Goal: Task Accomplishment & Management: Use online tool/utility

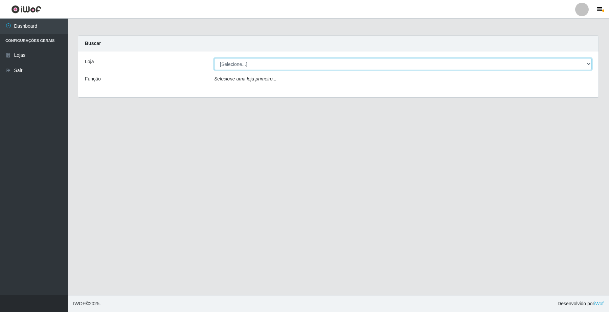
click at [232, 68] on select "[Selecione...] O Filezão - Centenário" at bounding box center [402, 64] width 377 height 12
select select "203"
click at [214, 58] on select "[Selecione...] O Filezão - Centenário" at bounding box center [402, 64] width 377 height 12
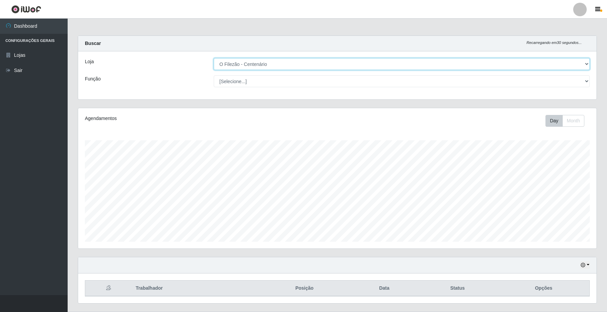
scroll to position [141, 518]
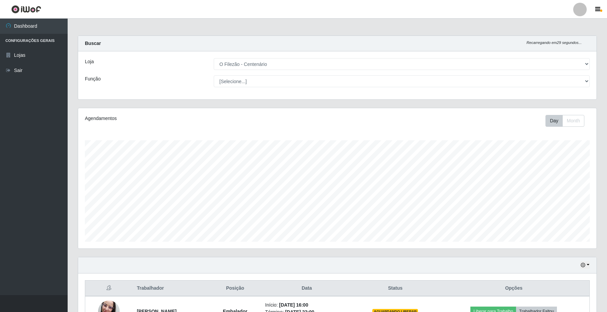
click at [232, 88] on div "Loja [Selecione...] O Filezão - Centenário Função [Selecione...] Auxiliar de Es…" at bounding box center [337, 75] width 518 height 48
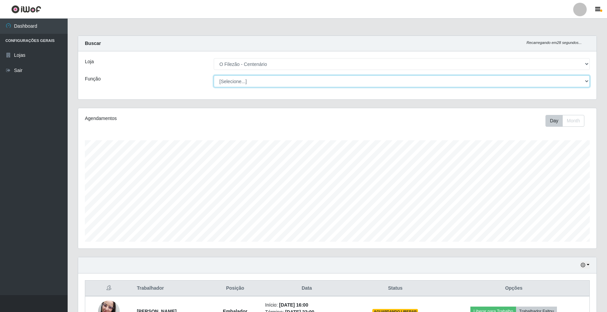
click at [236, 81] on select "[Selecione...] Auxiliar de Estacionamento Auxiliar de Estacionamento + Auxiliar…" at bounding box center [402, 81] width 376 height 12
select select "1"
click at [214, 75] on select "[Selecione...] Auxiliar de Estacionamento Auxiliar de Estacionamento + Auxiliar…" at bounding box center [402, 81] width 376 height 12
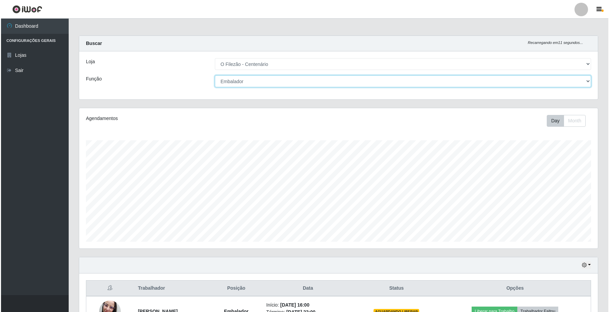
scroll to position [77, 0]
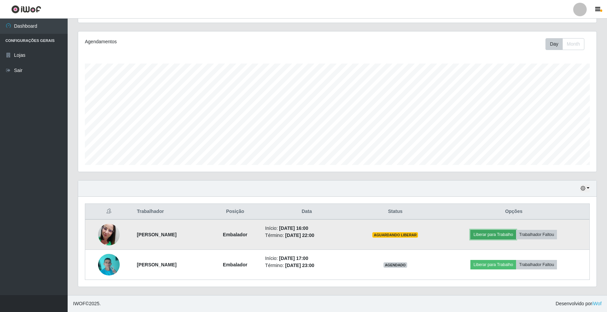
click at [509, 232] on button "Liberar para Trabalho" at bounding box center [493, 234] width 46 height 9
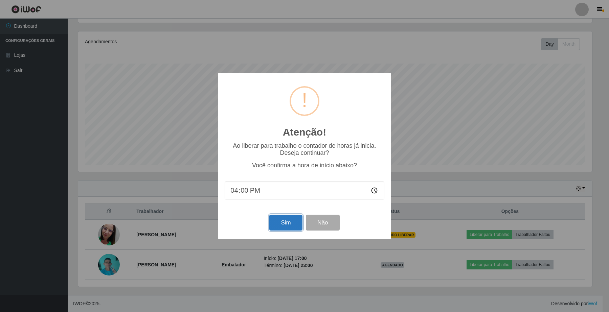
click at [283, 227] on button "Sim" at bounding box center [285, 223] width 33 height 16
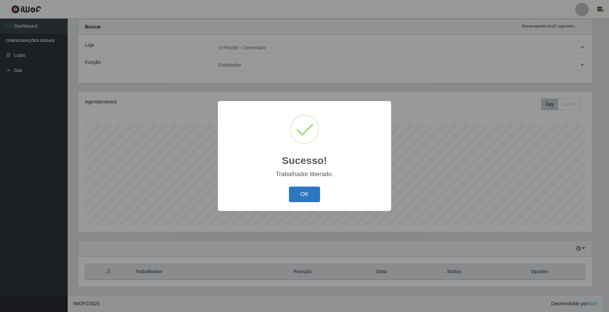
click at [305, 190] on button "OK" at bounding box center [304, 195] width 31 height 16
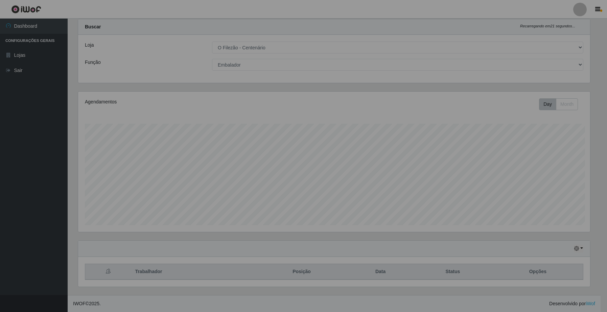
scroll to position [141, 518]
